Goal: Transaction & Acquisition: Download file/media

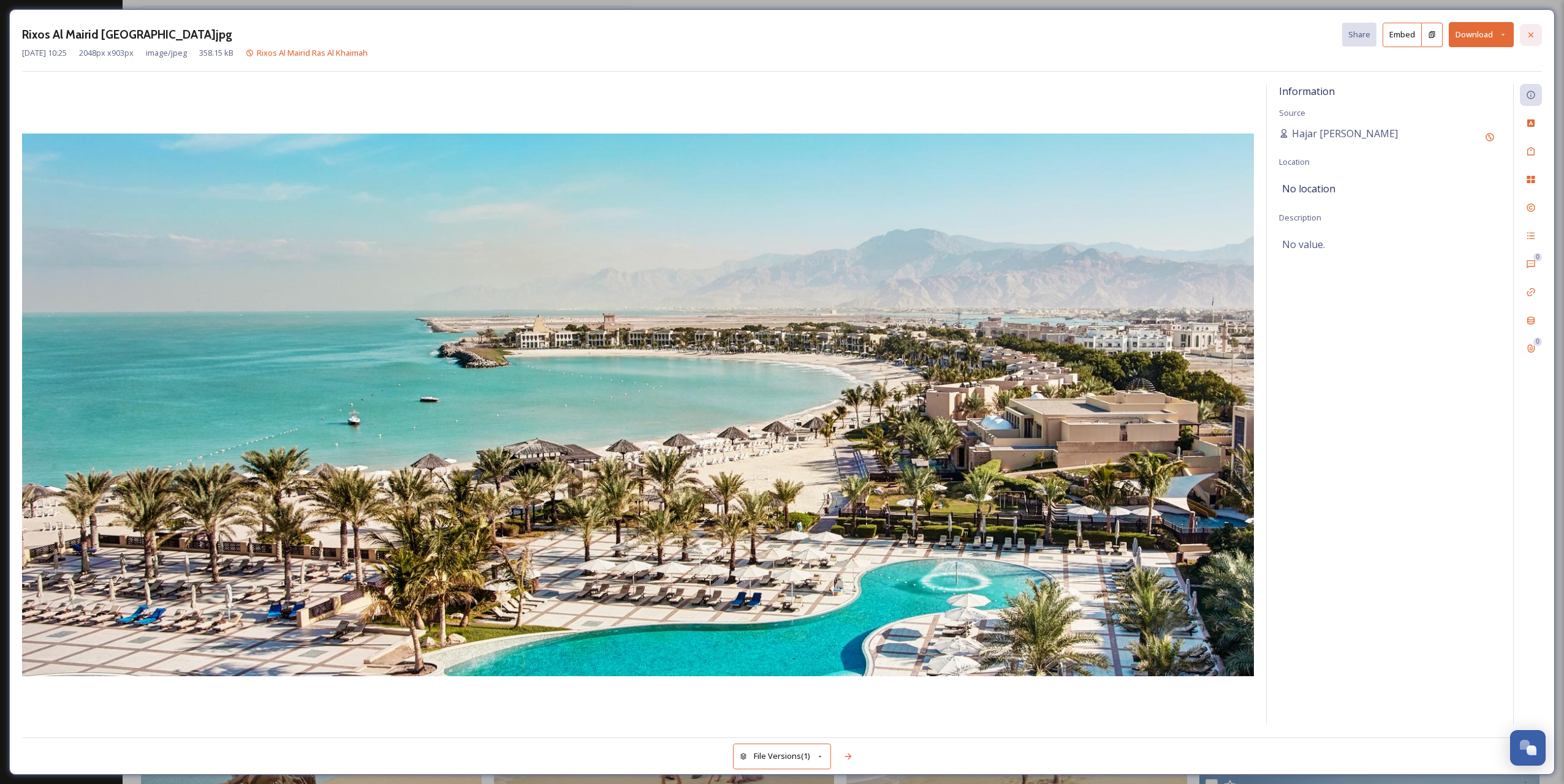
click at [1531, 38] on icon at bounding box center [1531, 34] width 10 height 10
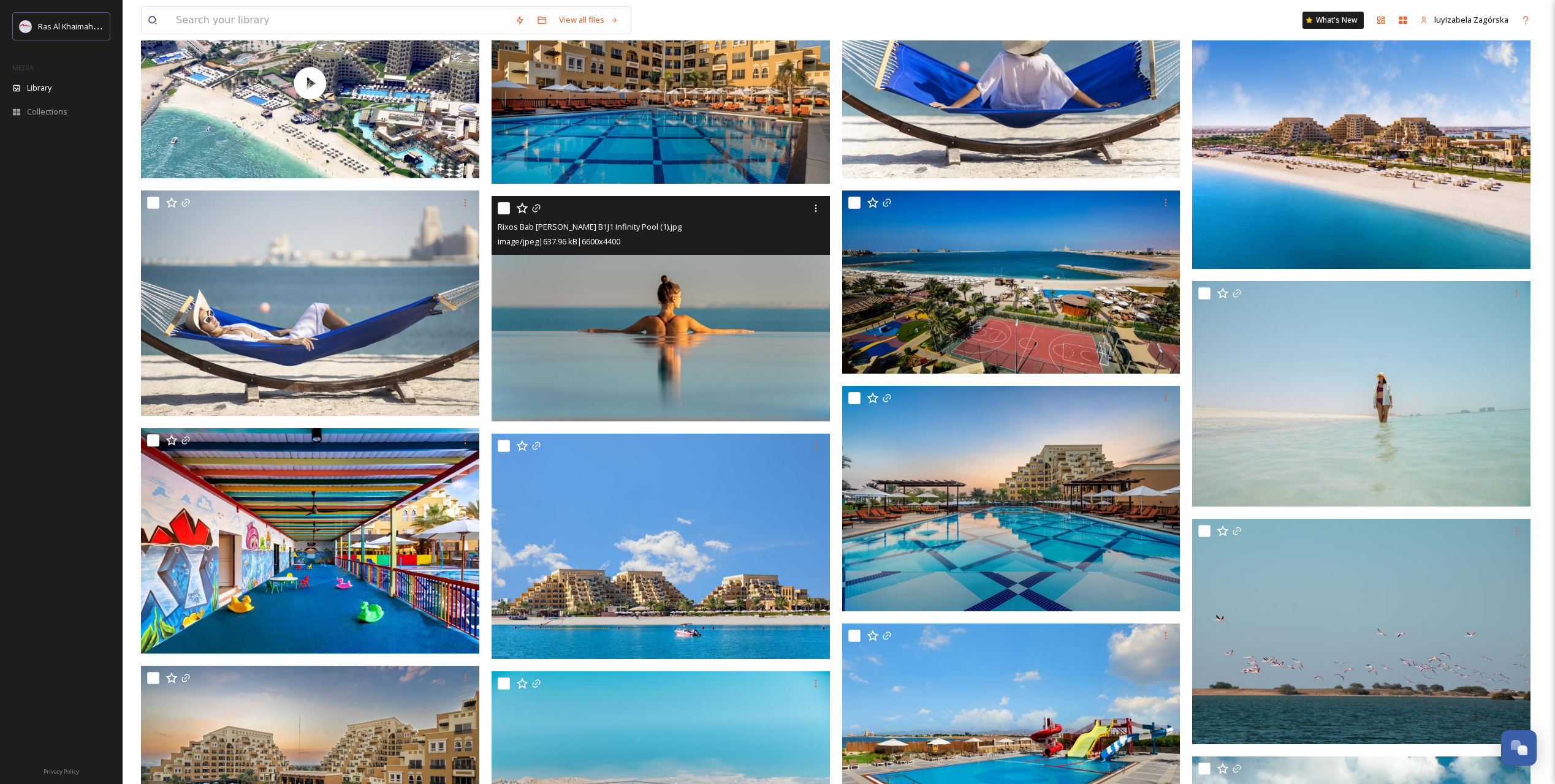
scroll to position [28597, 0]
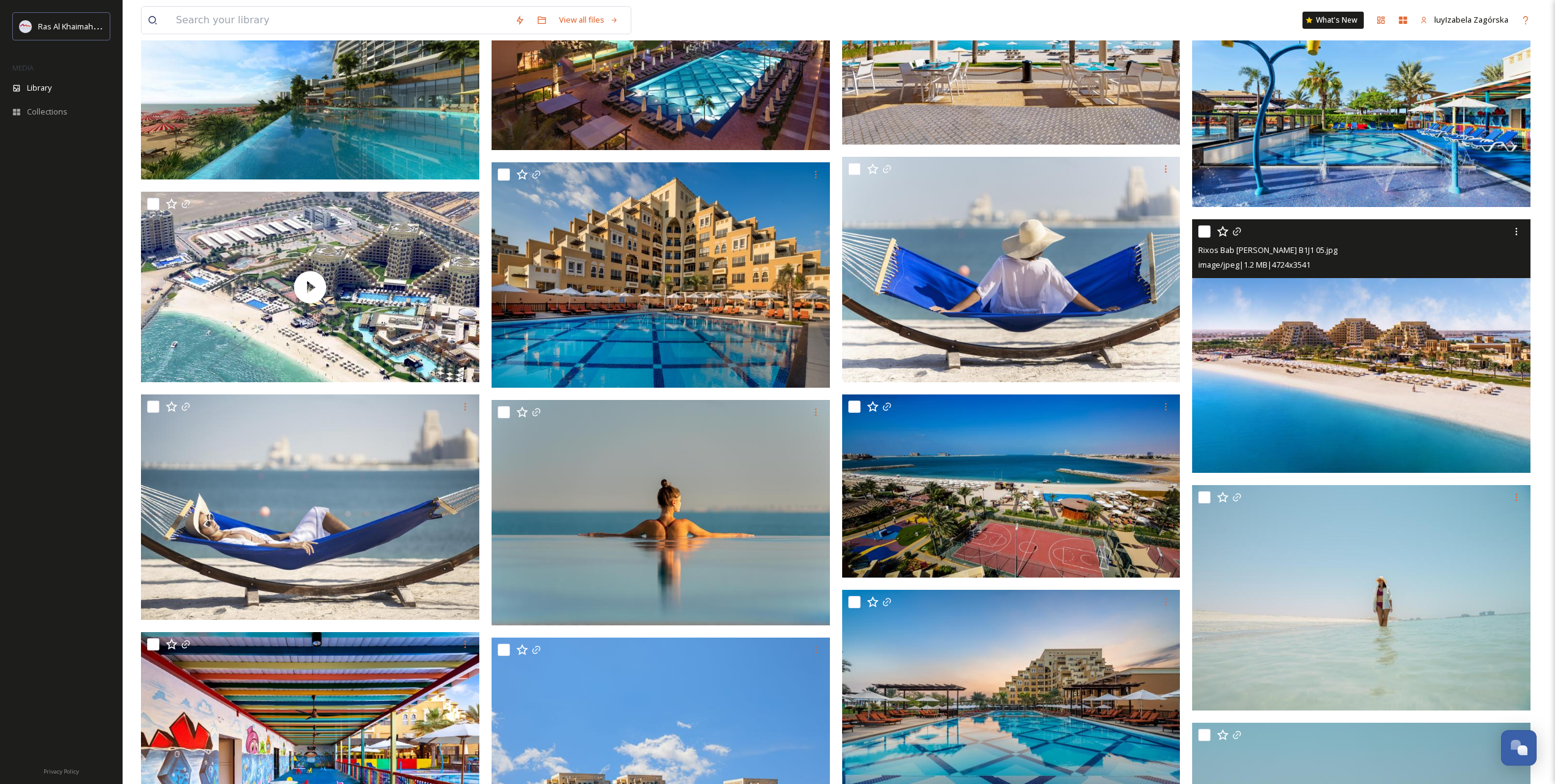
click at [1336, 356] on img at bounding box center [1361, 346] width 338 height 254
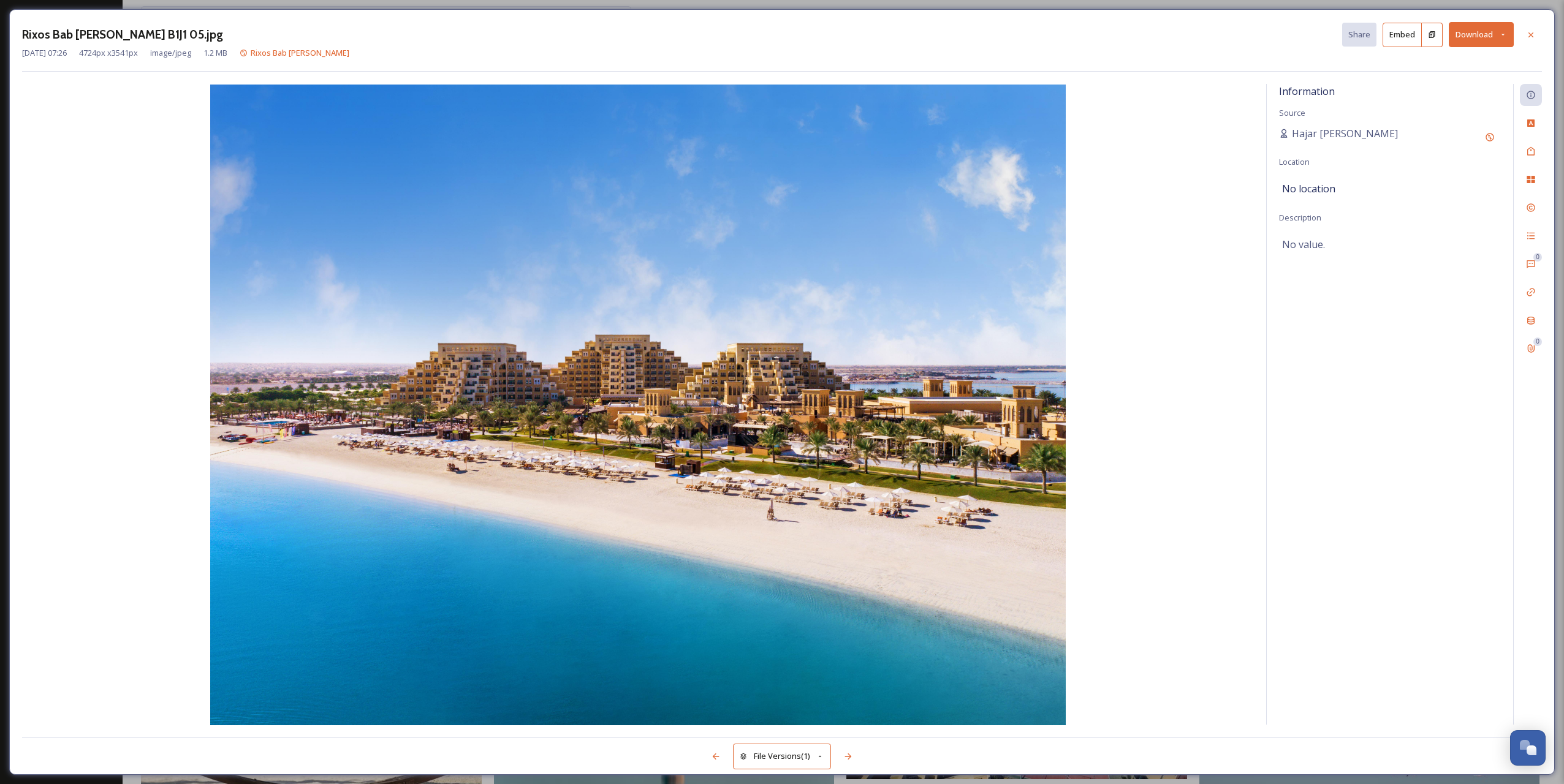
click at [1486, 34] on button "Download" at bounding box center [1481, 35] width 65 height 25
click at [1459, 66] on span "Download Original (4724 x 3541)" at bounding box center [1449, 63] width 116 height 12
click at [1524, 37] on div at bounding box center [1531, 35] width 22 height 22
